Goal: Information Seeking & Learning: Learn about a topic

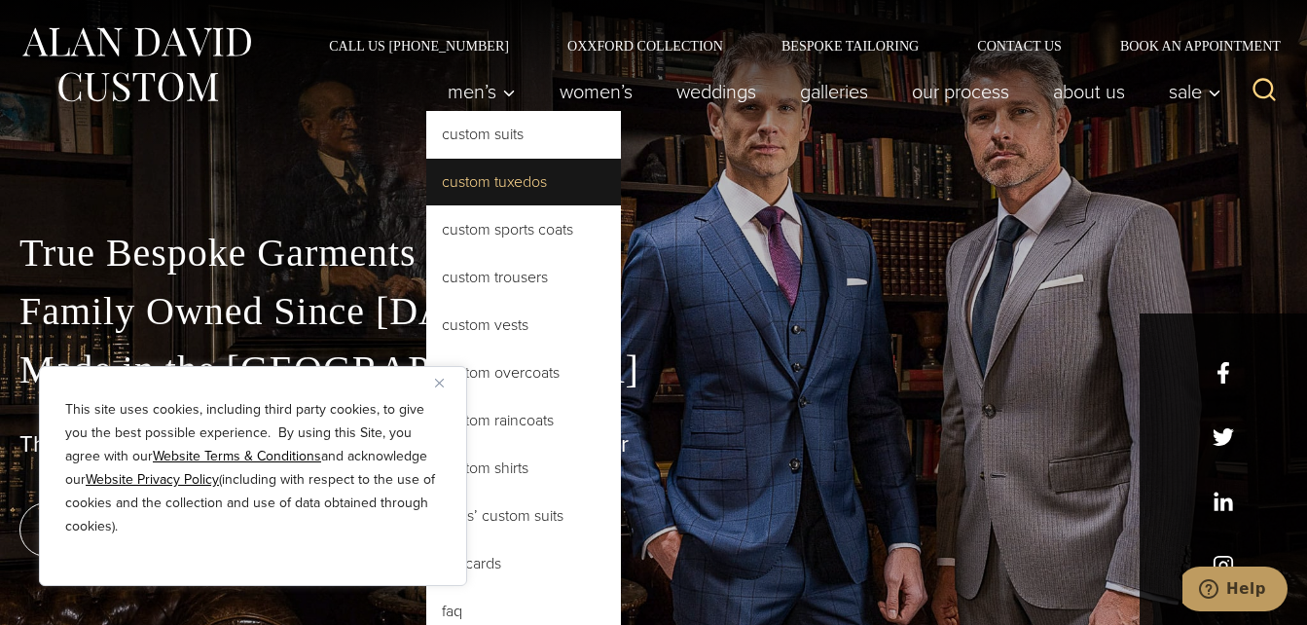
click at [473, 185] on link "Custom Tuxedos" at bounding box center [523, 182] width 195 height 47
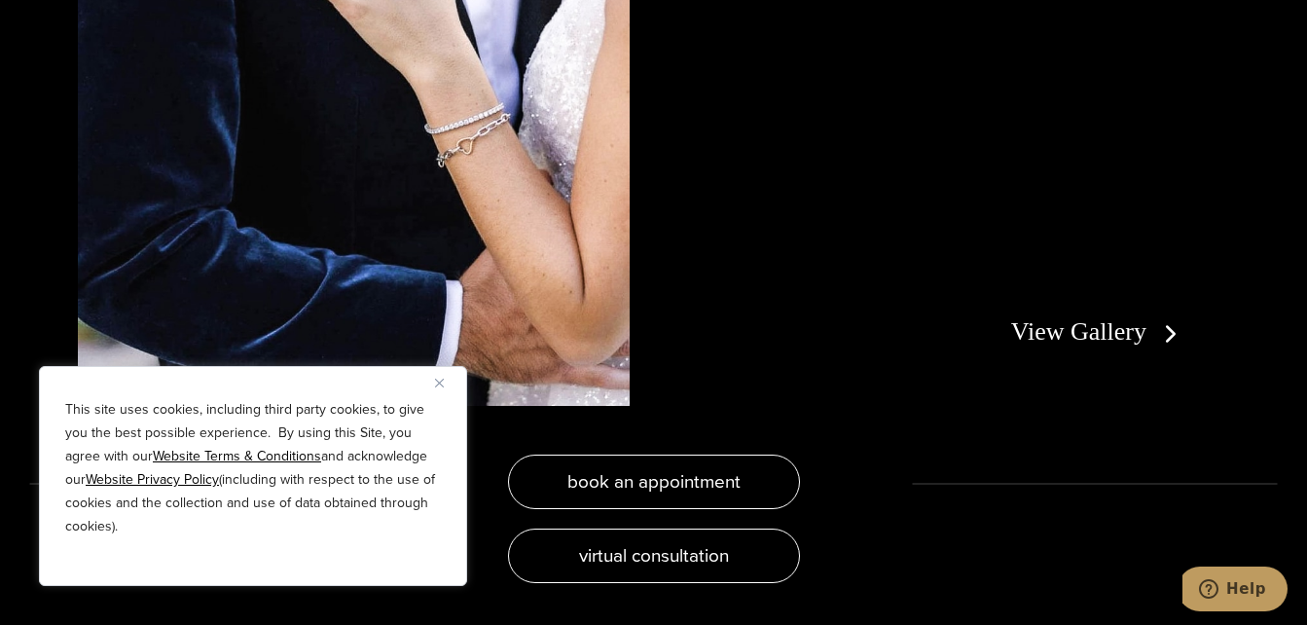
scroll to position [3697, 0]
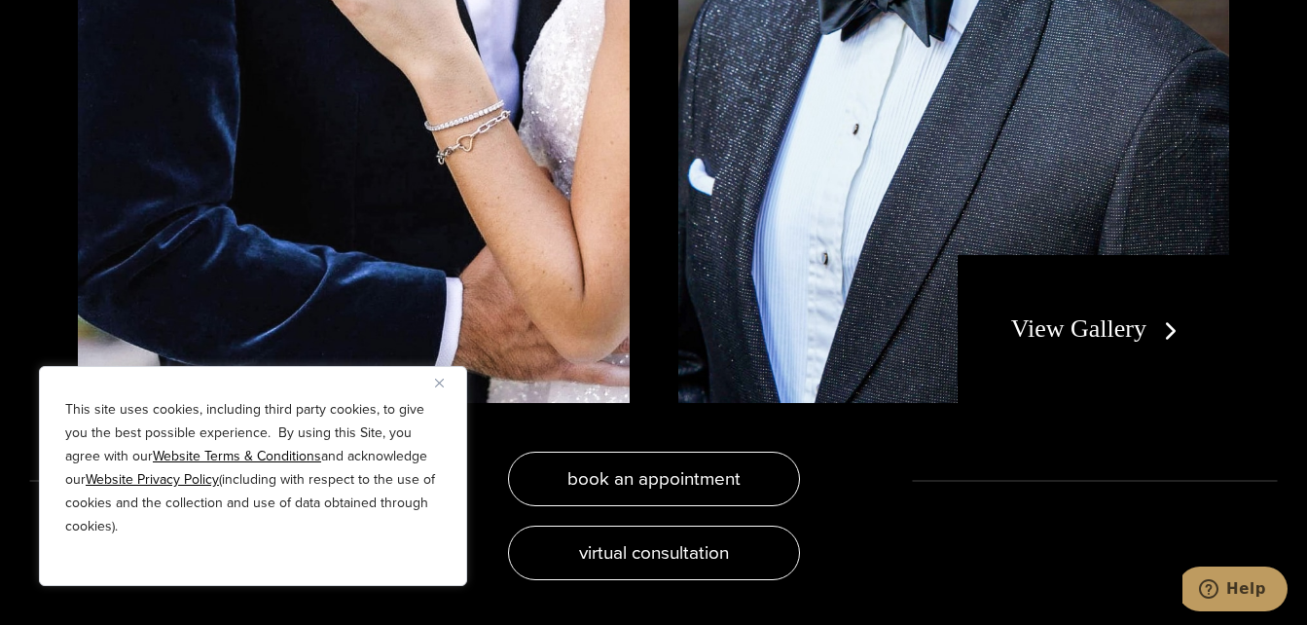
click at [1060, 334] on link "View Gallery" at bounding box center [1098, 328] width 174 height 28
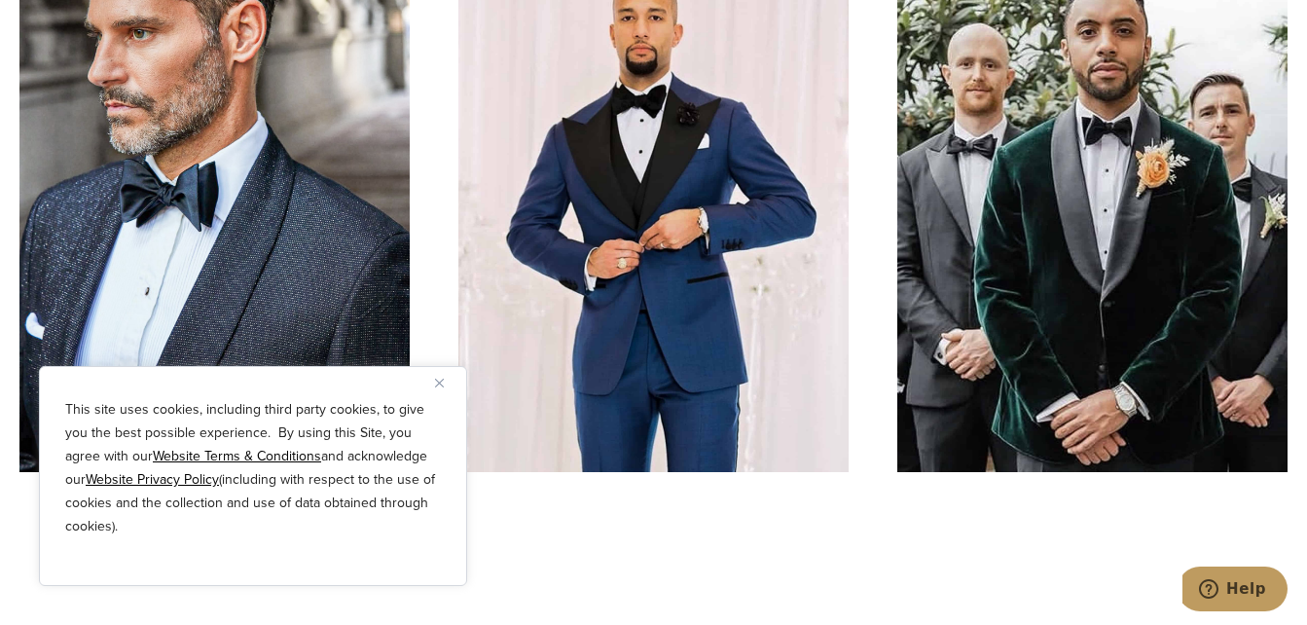
scroll to position [5520, 0]
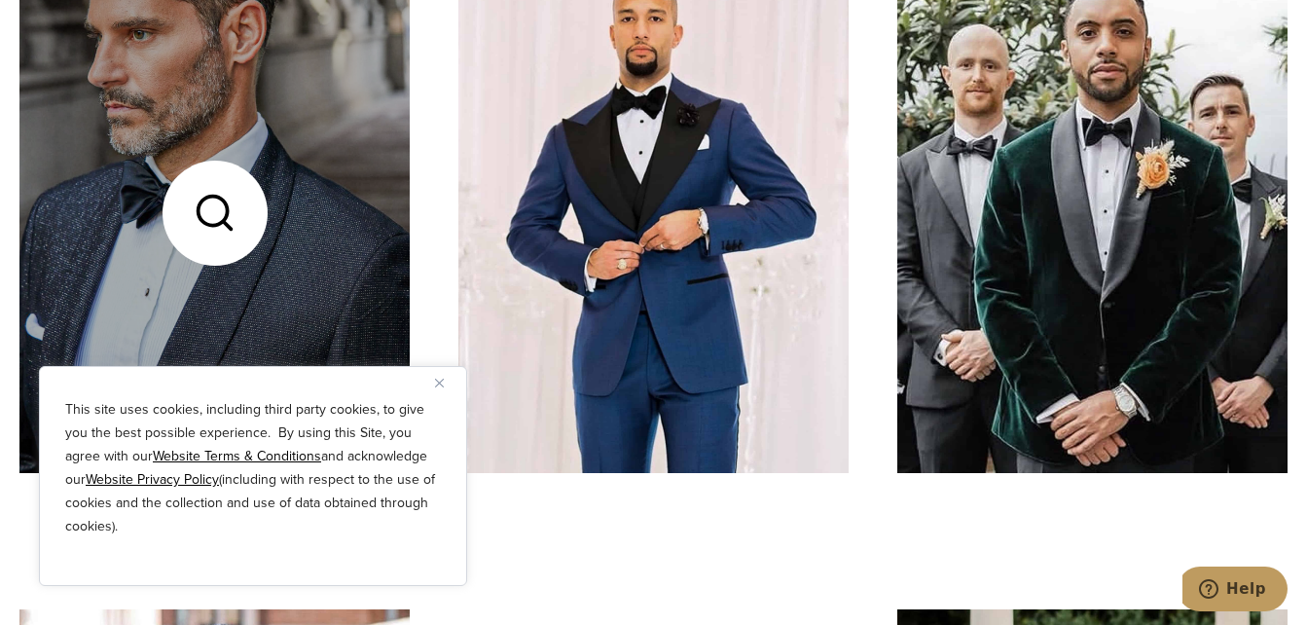
click at [301, 298] on link at bounding box center [214, 212] width 390 height 521
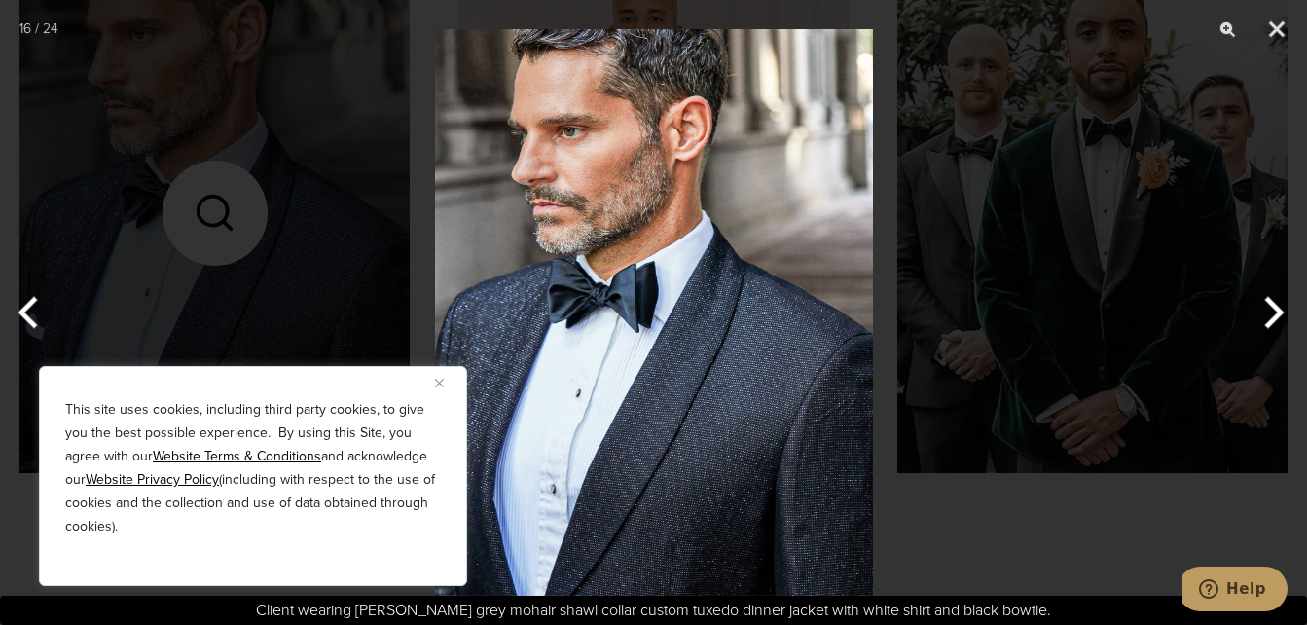
click at [706, 268] on img at bounding box center [654, 312] width 438 height 625
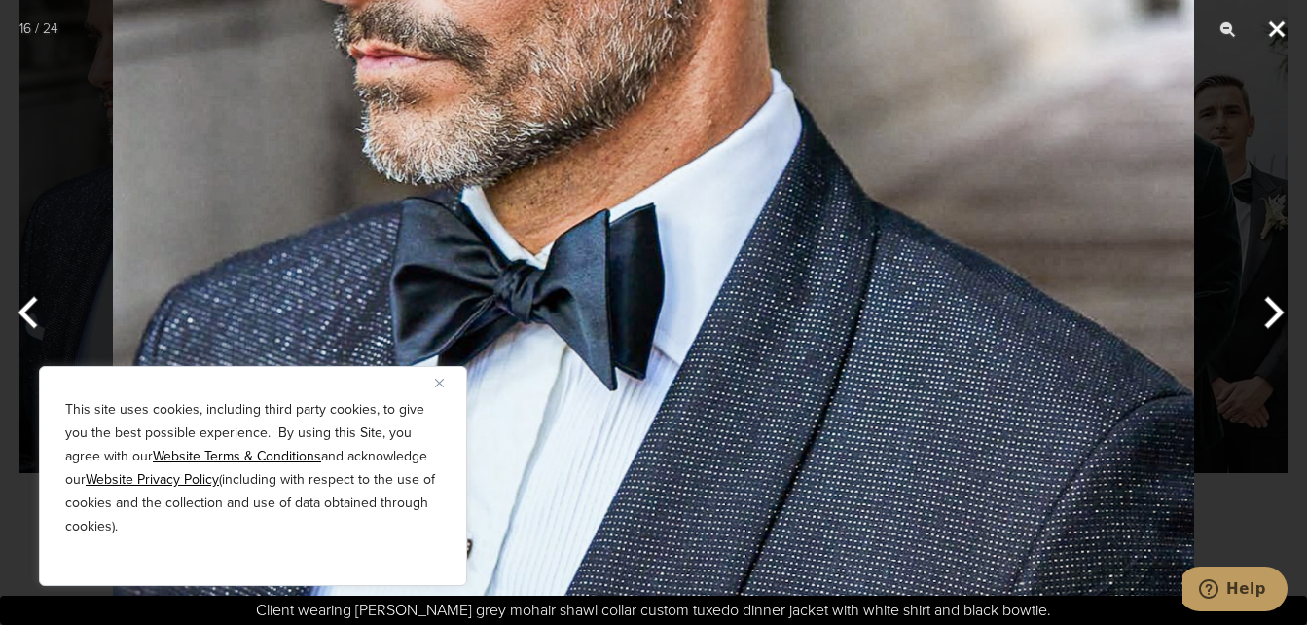
click at [1279, 27] on button "Close" at bounding box center [1277, 29] width 49 height 58
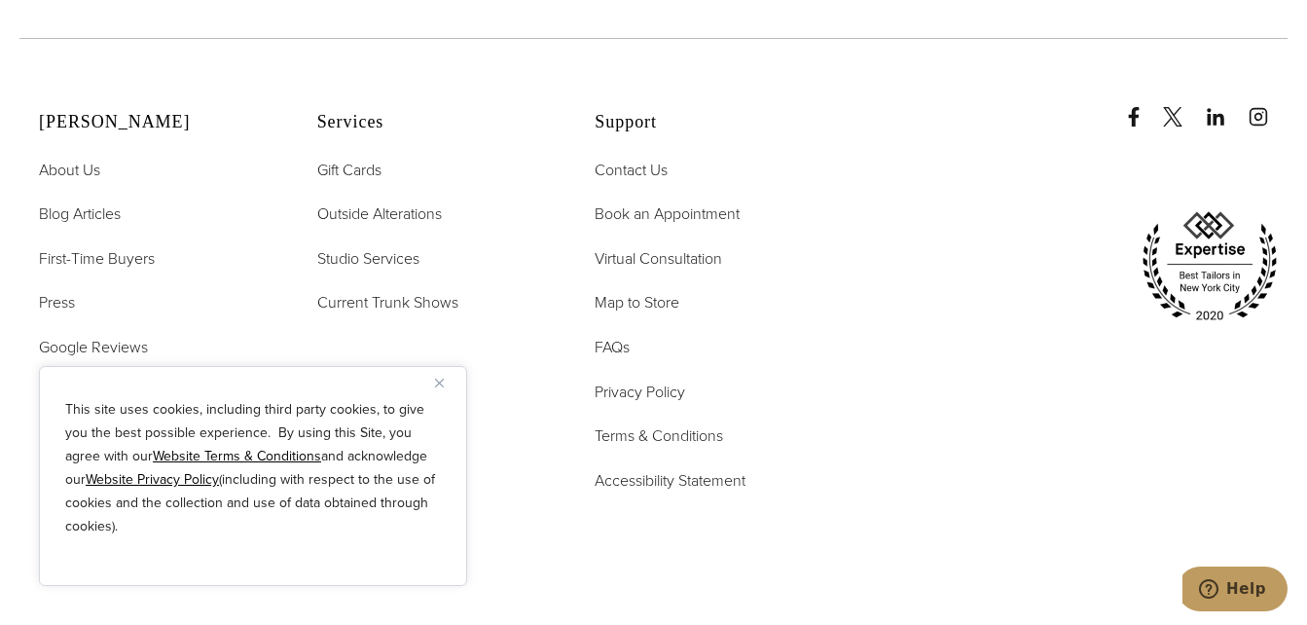
scroll to position [9211, 0]
click at [439, 384] on img "Close" at bounding box center [439, 383] width 9 height 9
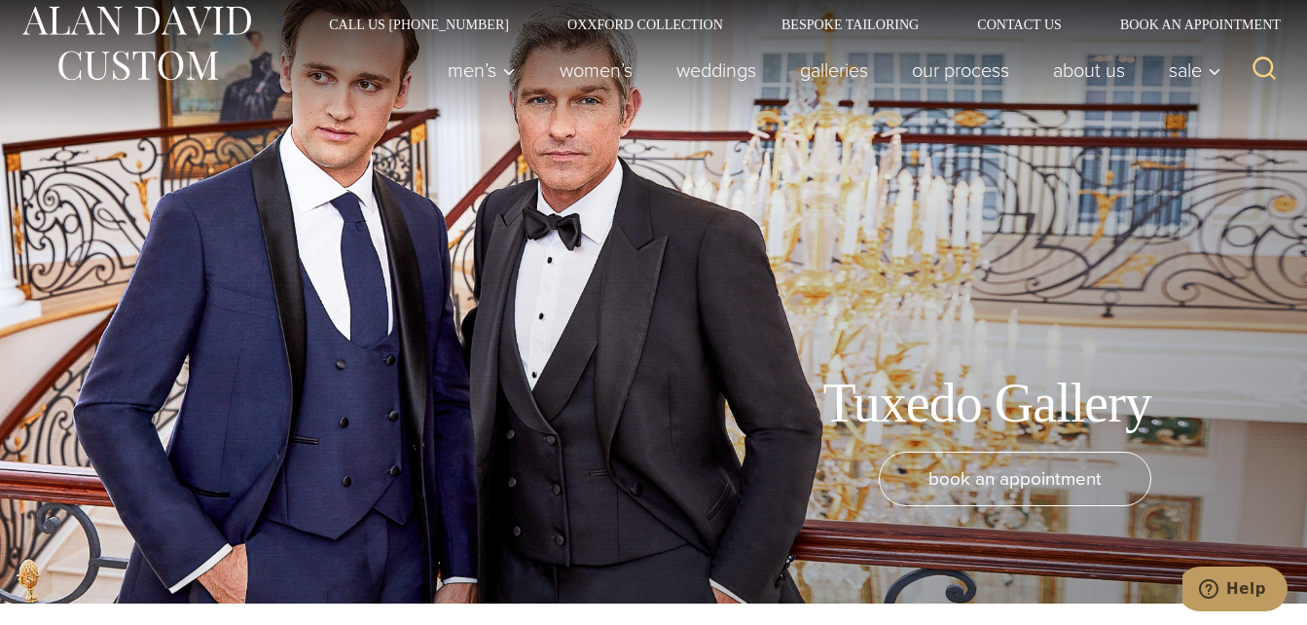
scroll to position [0, 0]
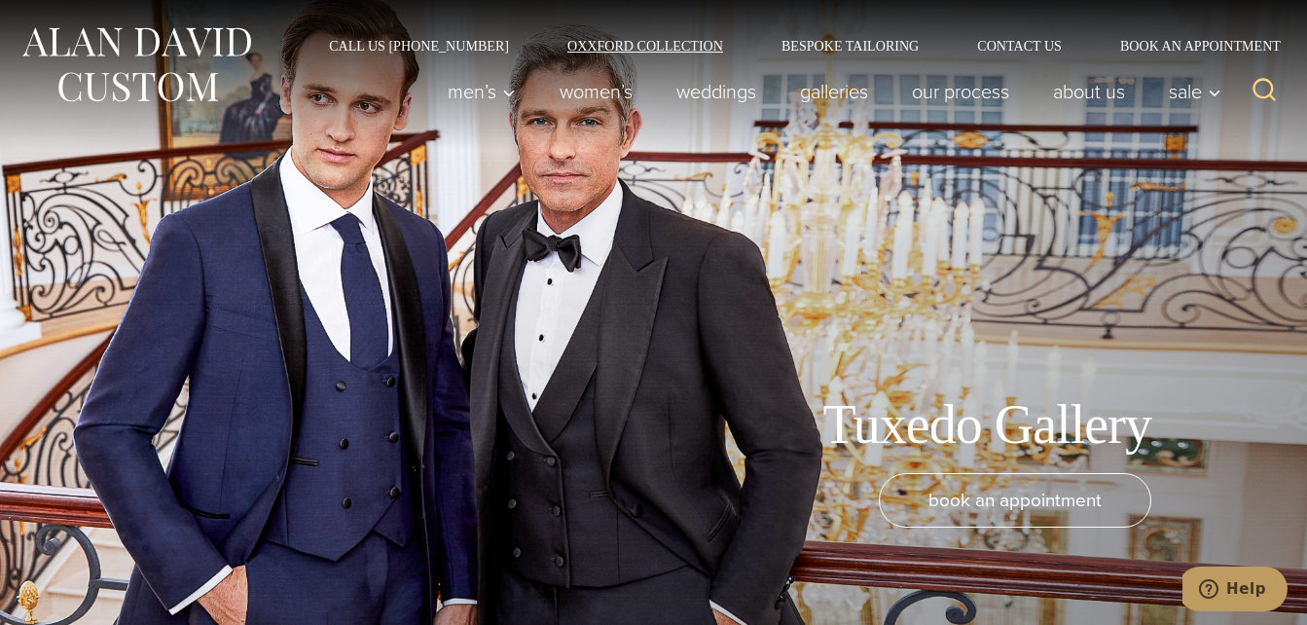
click at [701, 44] on link "Oxxford Collection" at bounding box center [645, 46] width 214 height 14
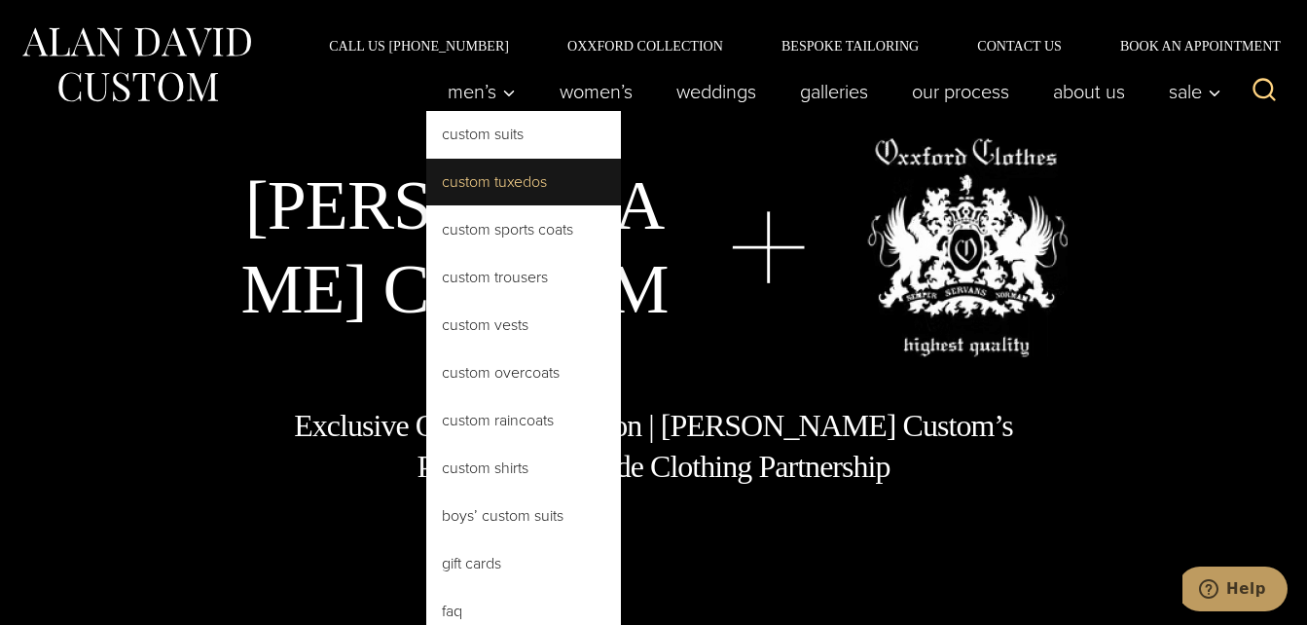
click at [480, 185] on link "Custom Tuxedos" at bounding box center [523, 182] width 195 height 47
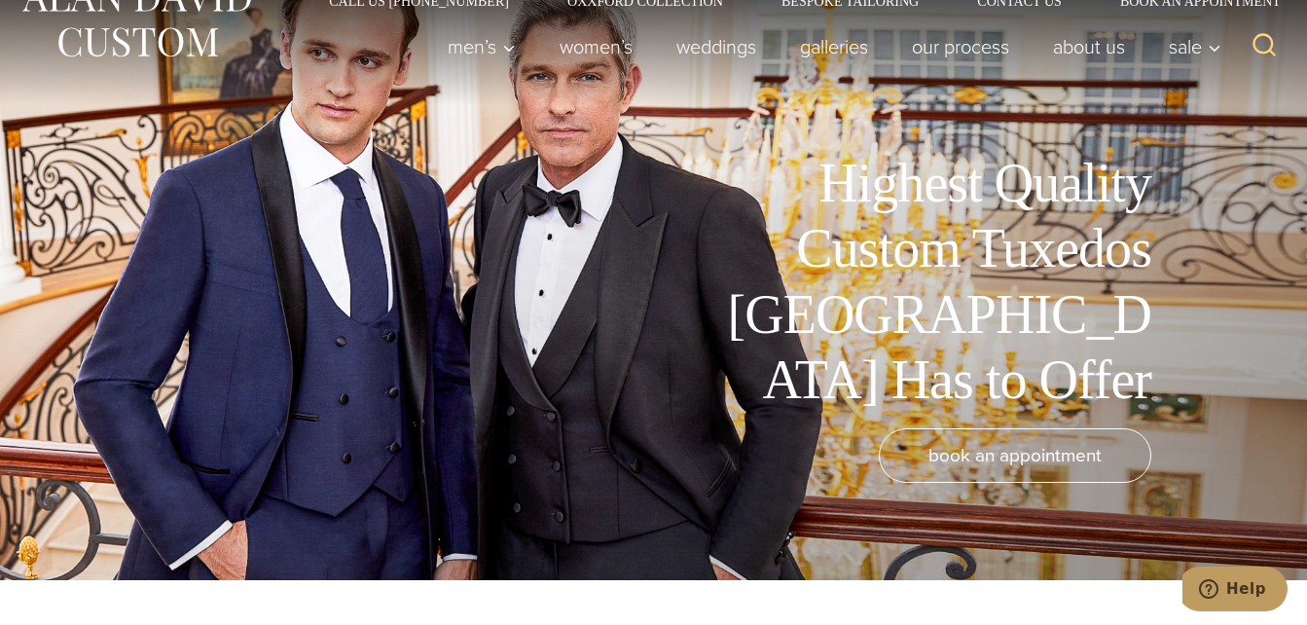
scroll to position [46, 0]
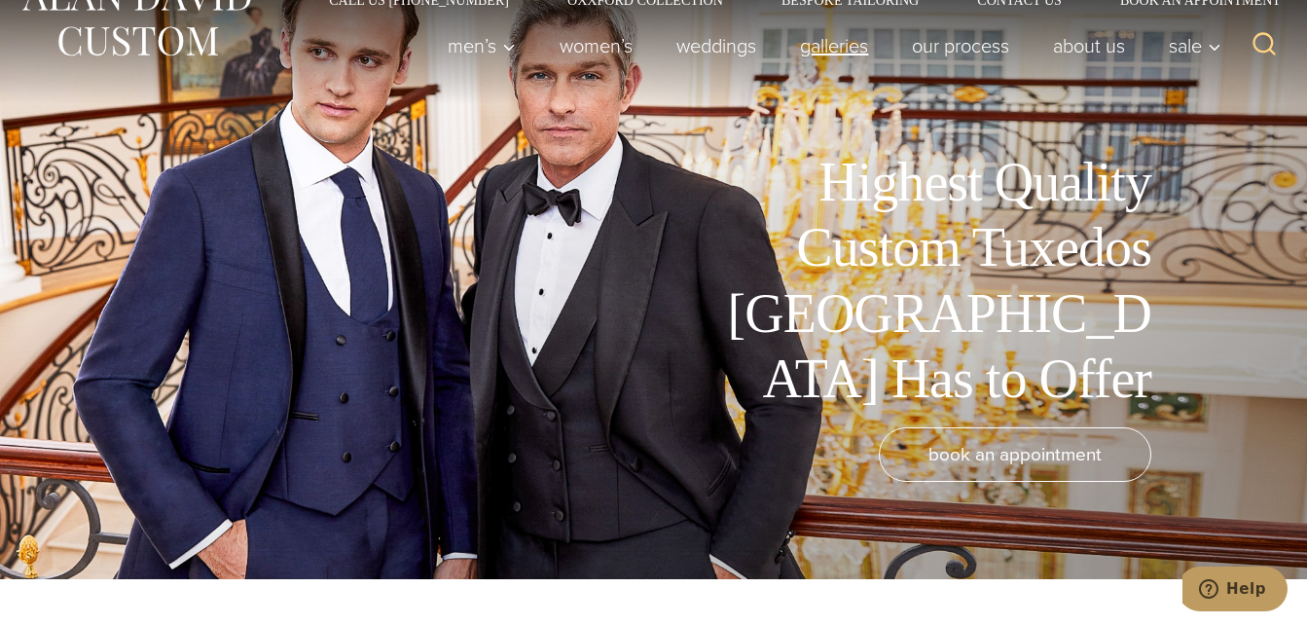
click at [803, 46] on link "Galleries" at bounding box center [835, 45] width 112 height 39
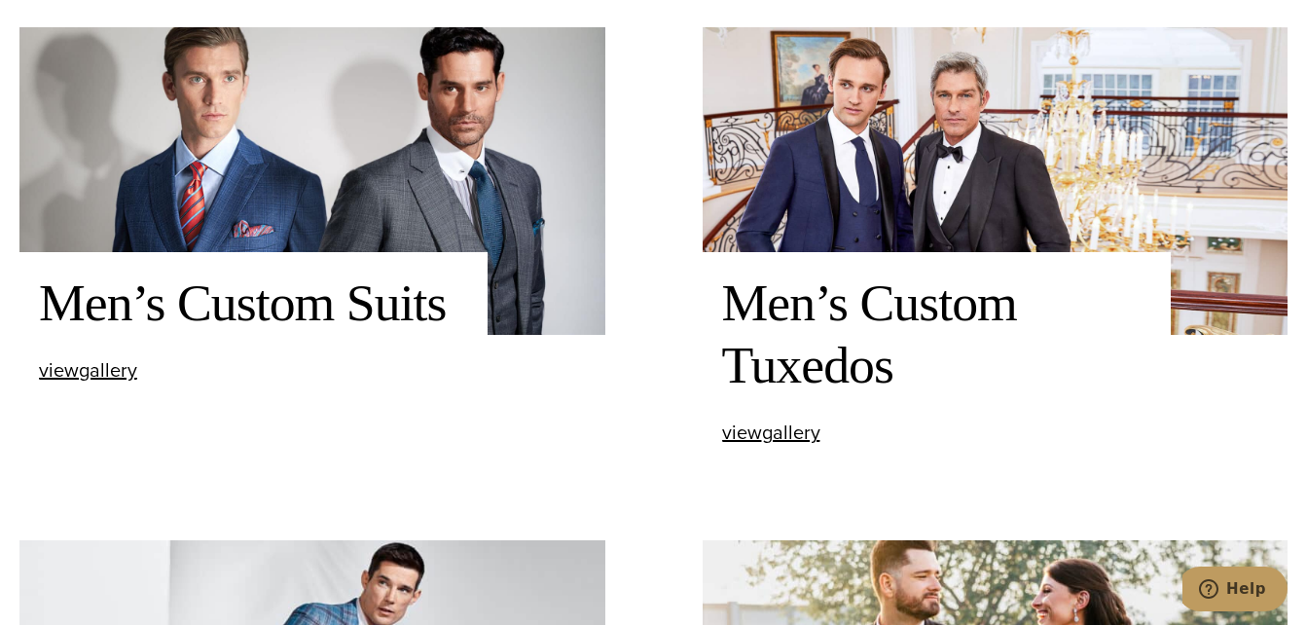
scroll to position [667, 0]
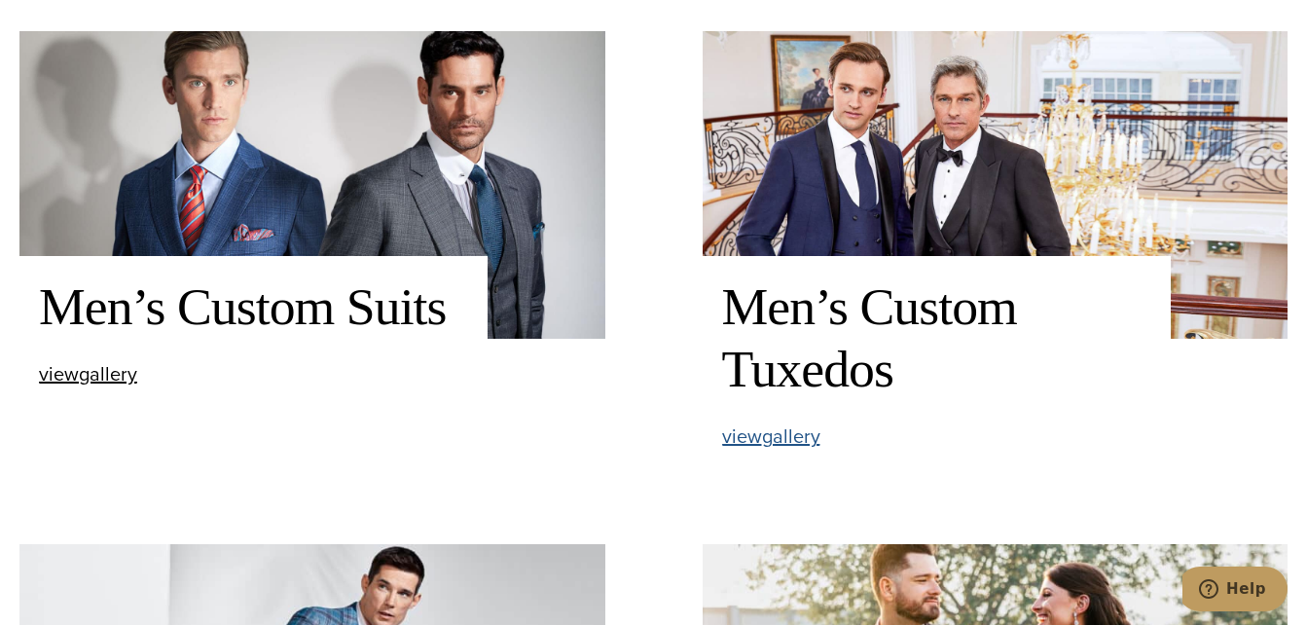
click at [772, 445] on span "view Men’s Custom Tuxedos gallery" at bounding box center [771, 435] width 98 height 29
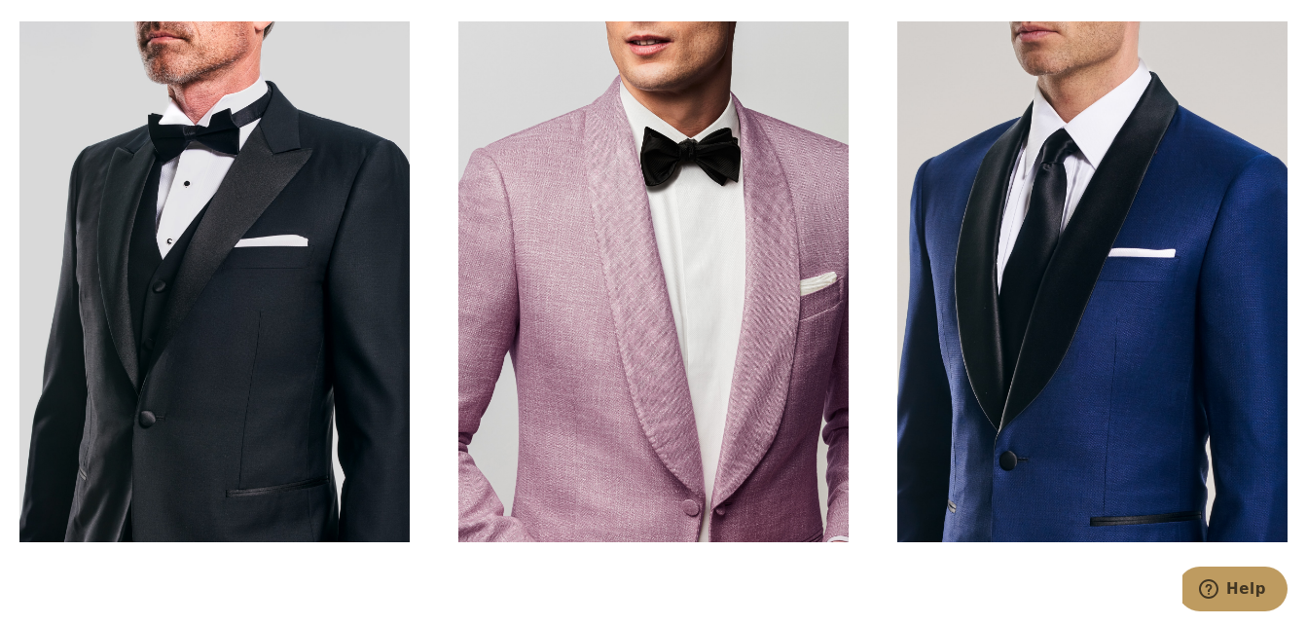
scroll to position [630, 0]
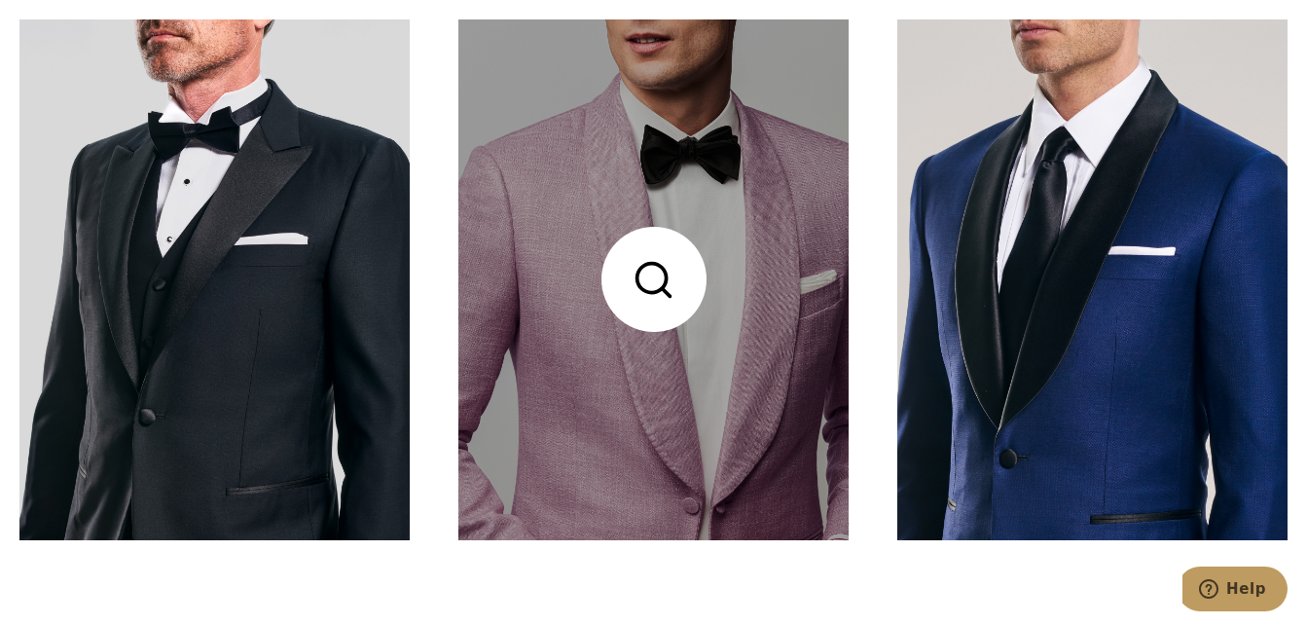
click at [772, 445] on link at bounding box center [653, 279] width 390 height 521
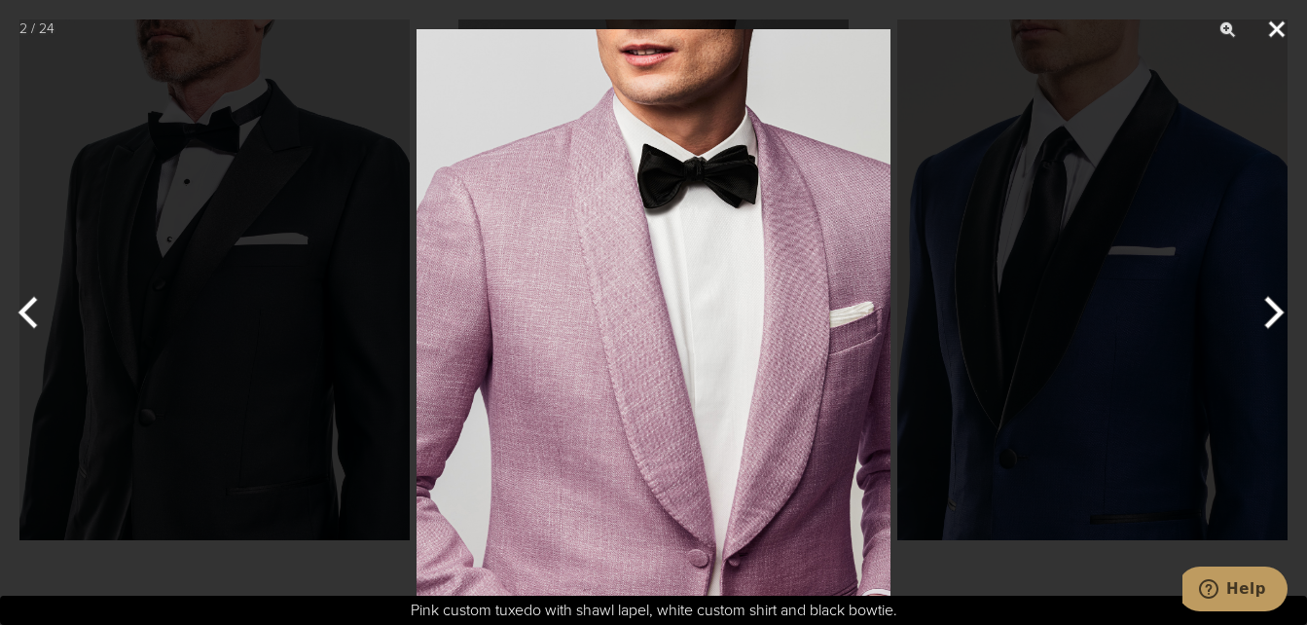
click at [1275, 30] on button "Close" at bounding box center [1277, 29] width 49 height 58
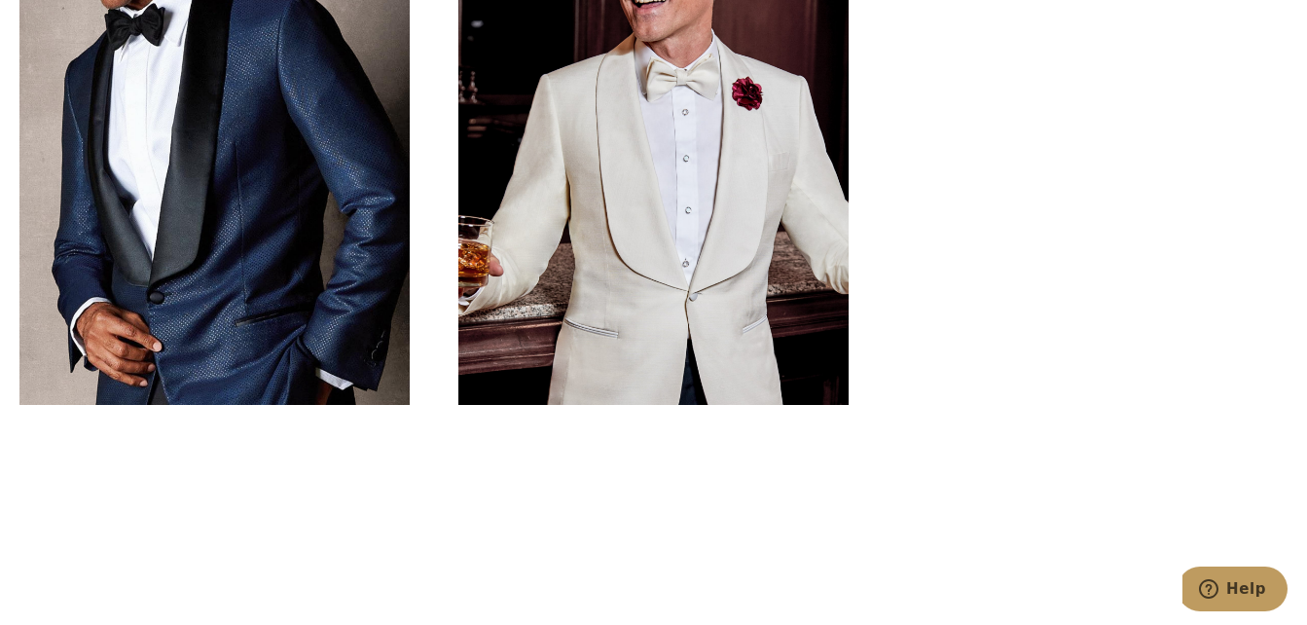
scroll to position [2869, 0]
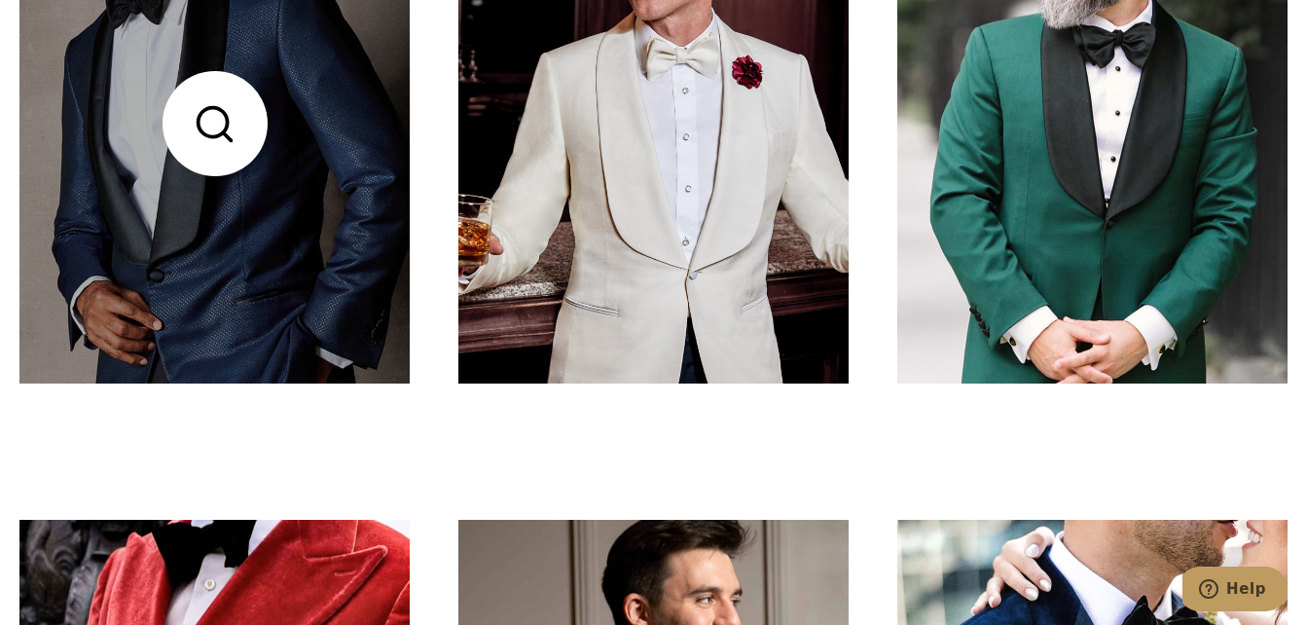
click at [201, 109] on link at bounding box center [214, 124] width 390 height 521
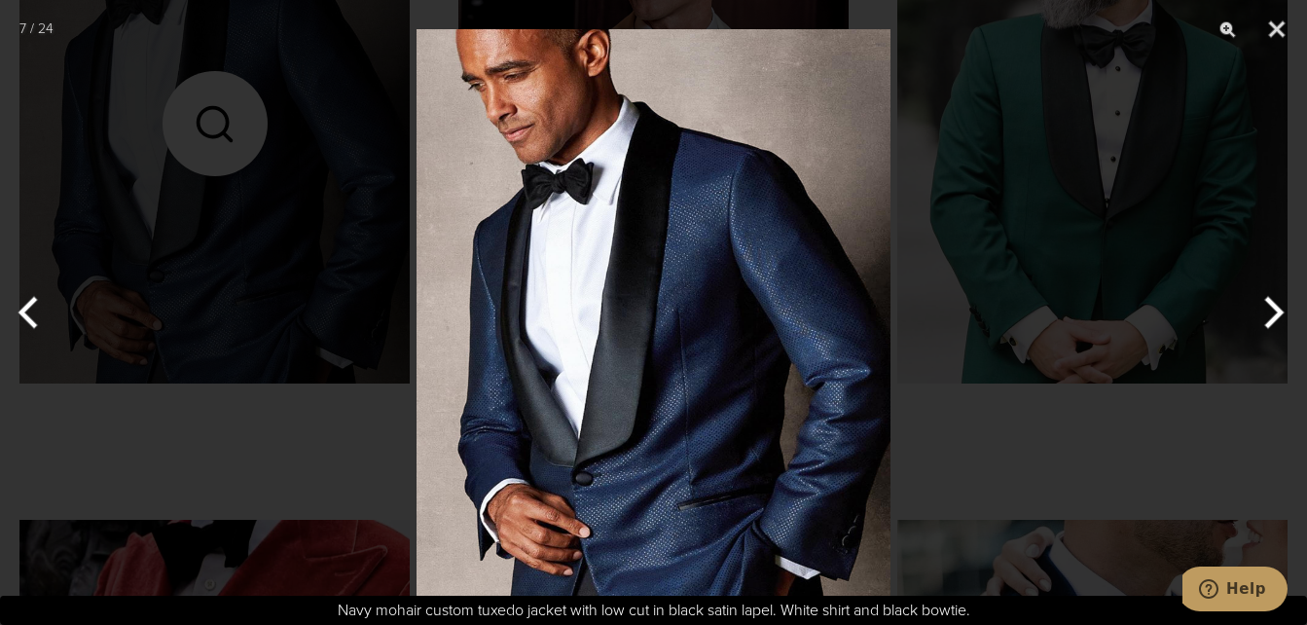
click at [599, 266] on img at bounding box center [654, 312] width 474 height 625
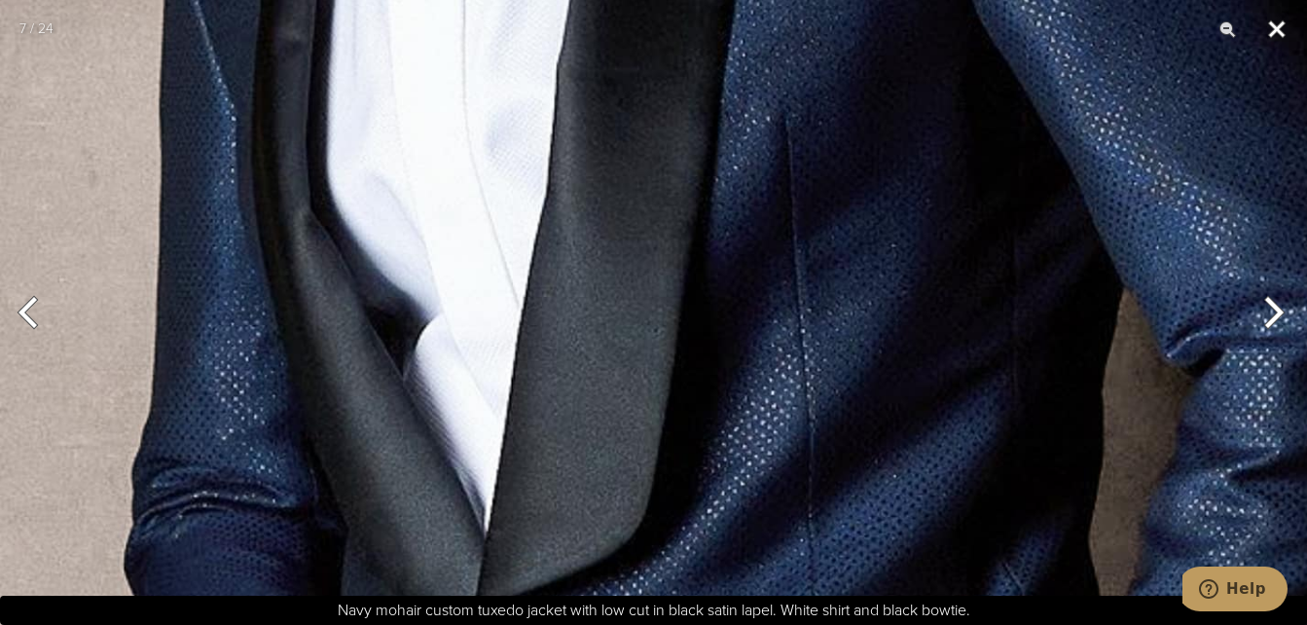
click at [1276, 32] on button "Close" at bounding box center [1277, 29] width 49 height 58
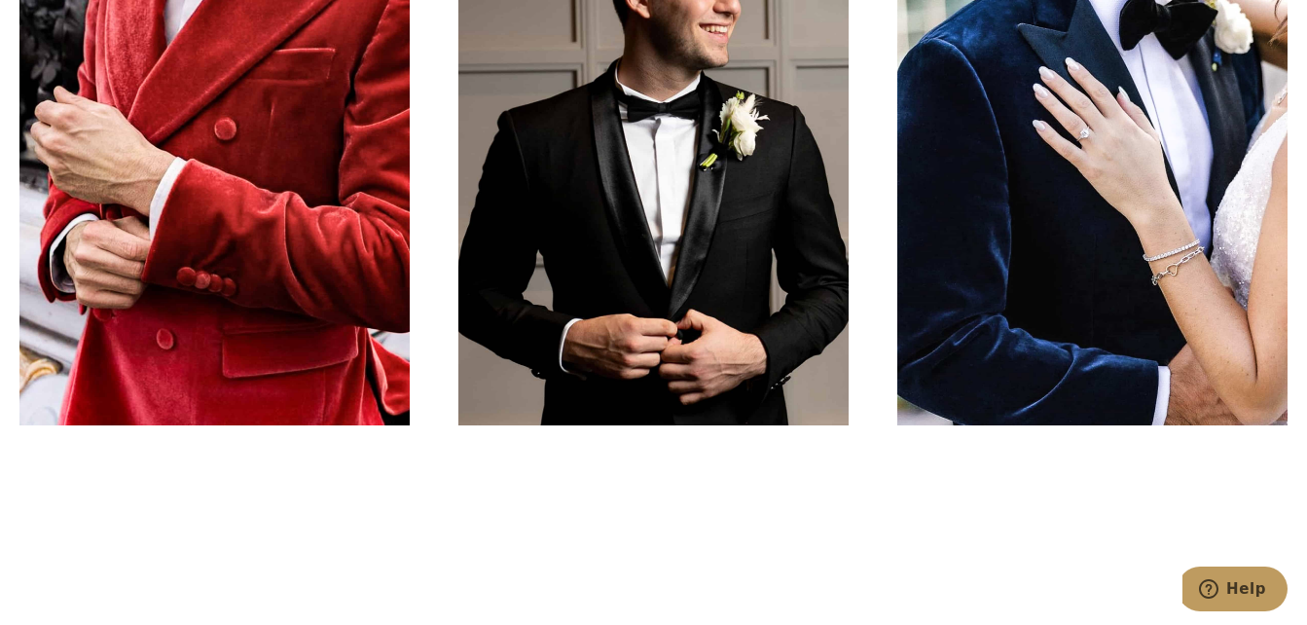
scroll to position [3490, 0]
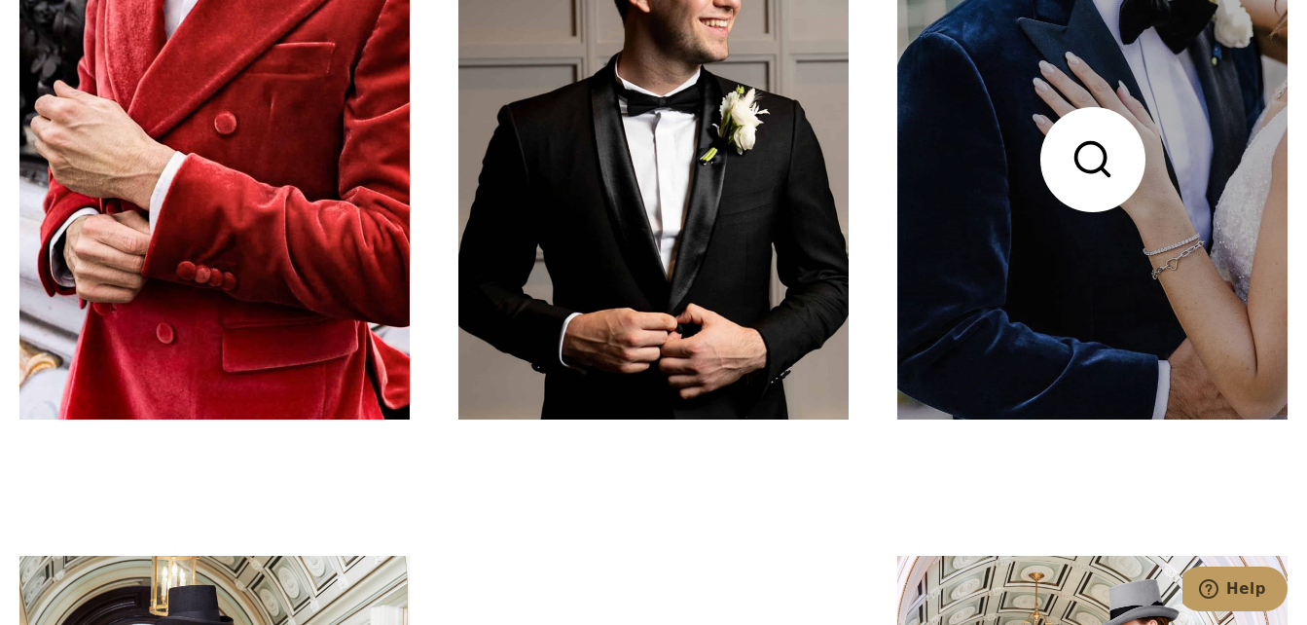
click at [1083, 201] on link at bounding box center [1092, 159] width 390 height 521
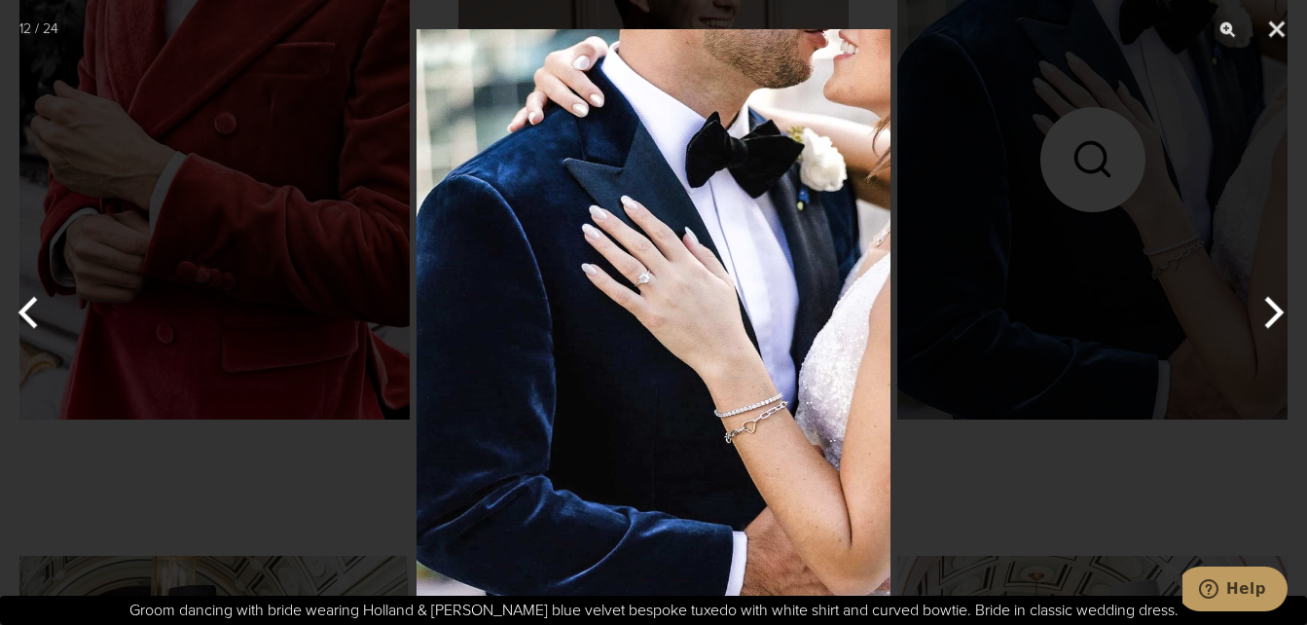
click at [580, 284] on img at bounding box center [654, 312] width 474 height 625
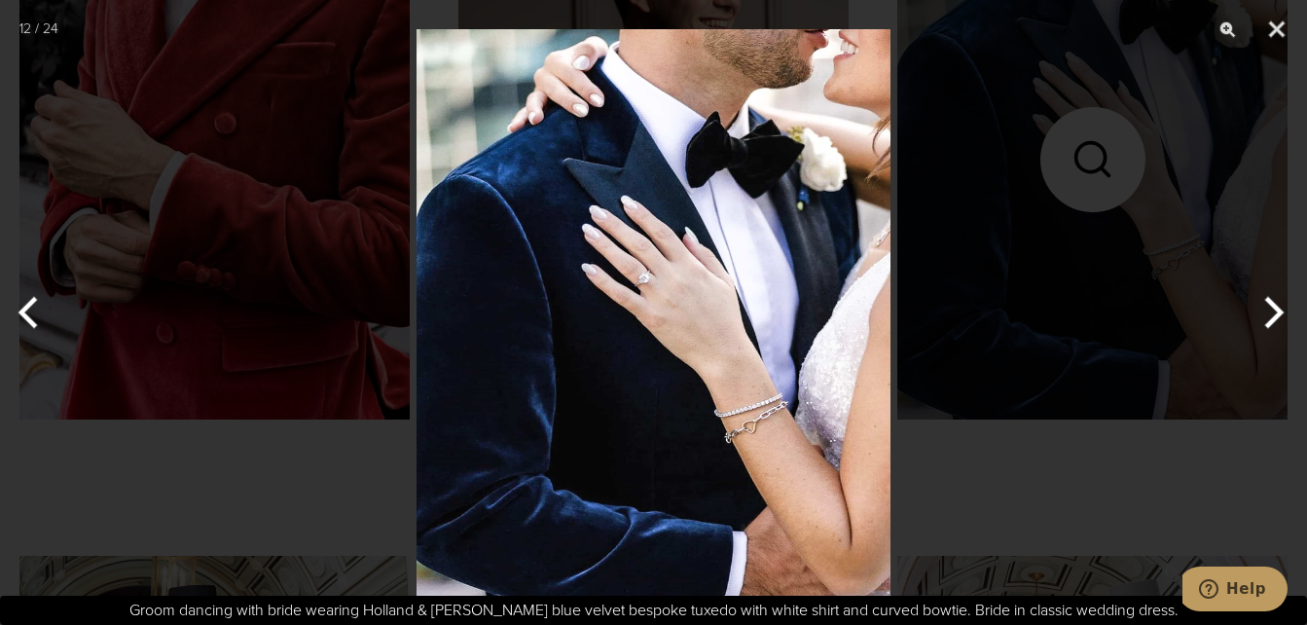
click at [580, 284] on img at bounding box center [654, 312] width 474 height 625
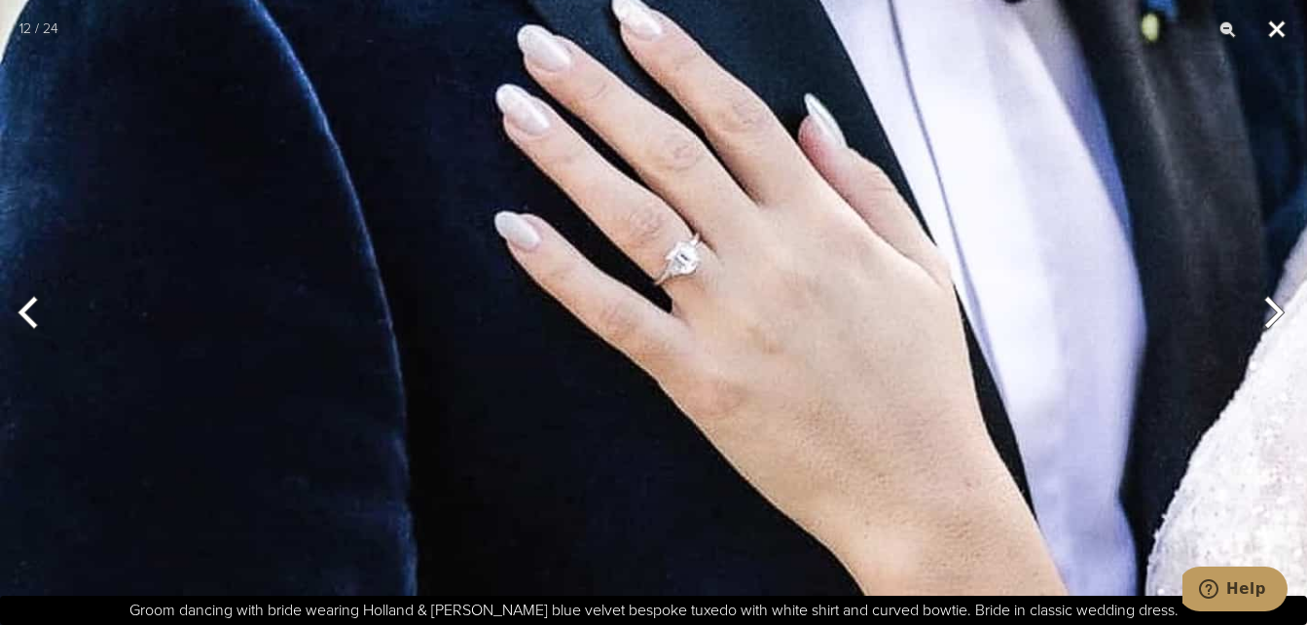
click at [1280, 34] on button "Close" at bounding box center [1277, 29] width 49 height 58
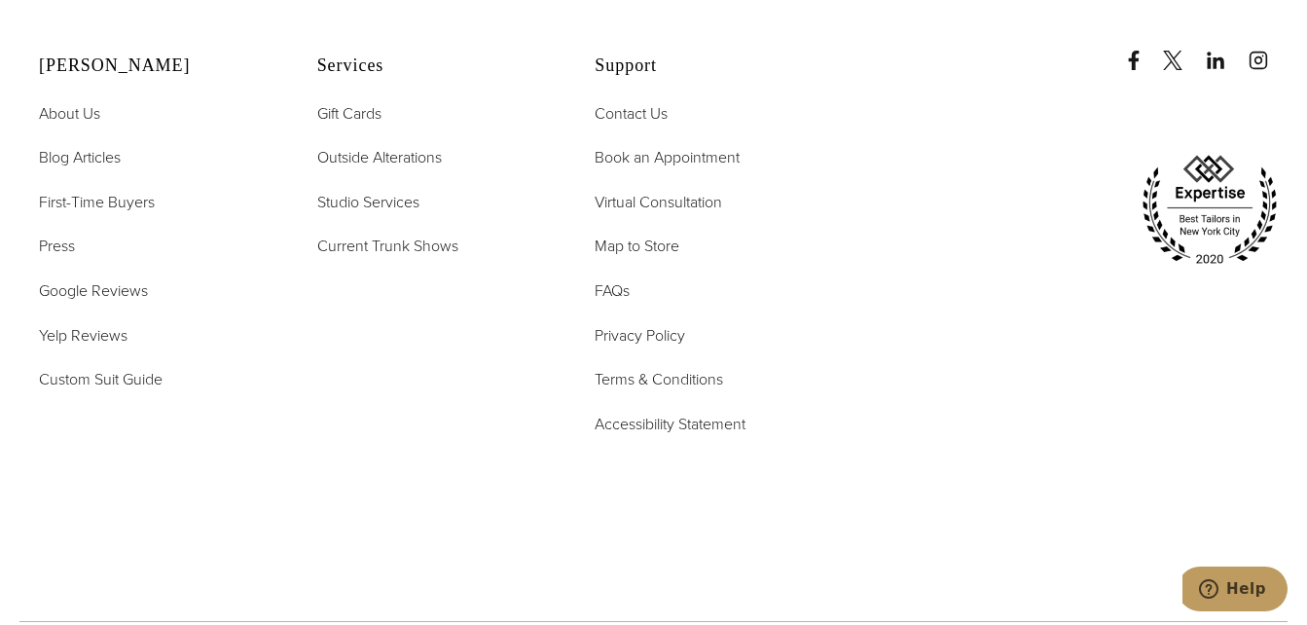
scroll to position [9276, 0]
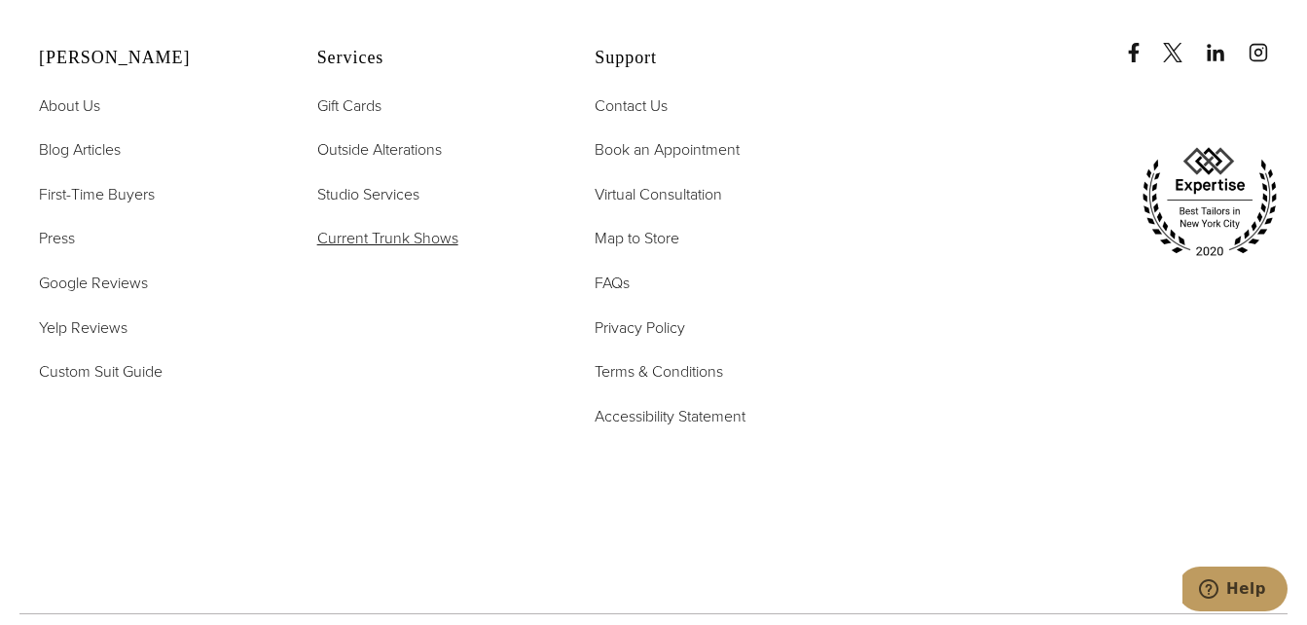
click at [382, 242] on span "Current Trunk Shows" at bounding box center [387, 238] width 141 height 22
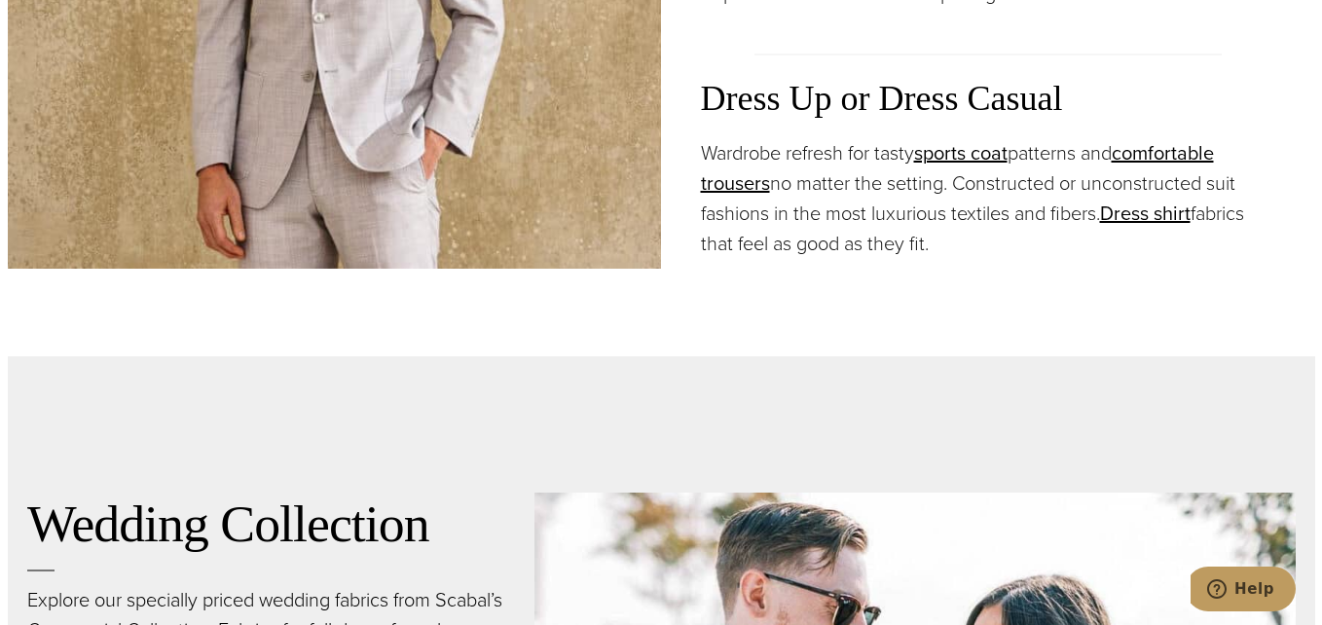
scroll to position [2618, 0]
